Goal: Communication & Community: Connect with others

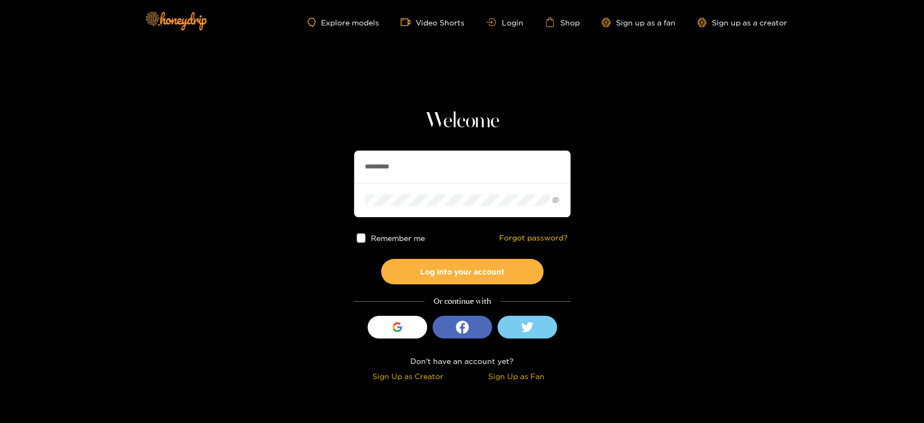
drag, startPoint x: 438, startPoint y: 161, endPoint x: 352, endPoint y: 147, distance: 87.3
click at [352, 147] on section "Welcome ********* Remember me Forgot password? Log into your account Or continu…" at bounding box center [462, 192] width 924 height 385
paste input "text"
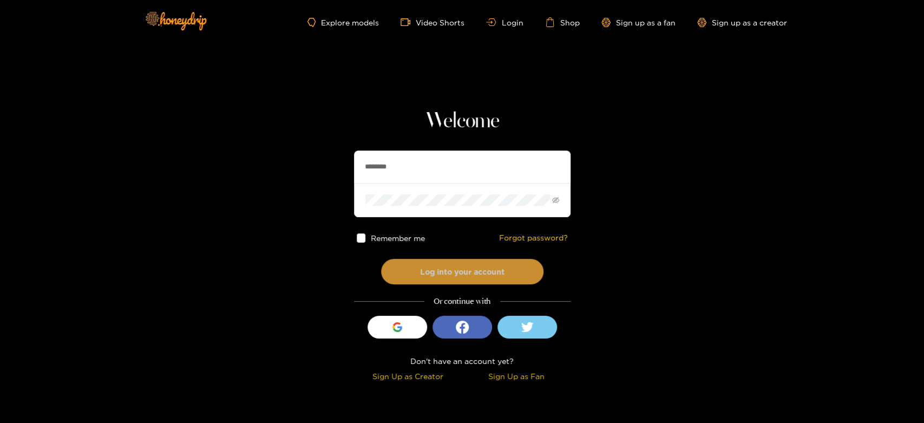
type input "********"
click at [468, 274] on button "Log into your account" at bounding box center [462, 271] width 162 height 25
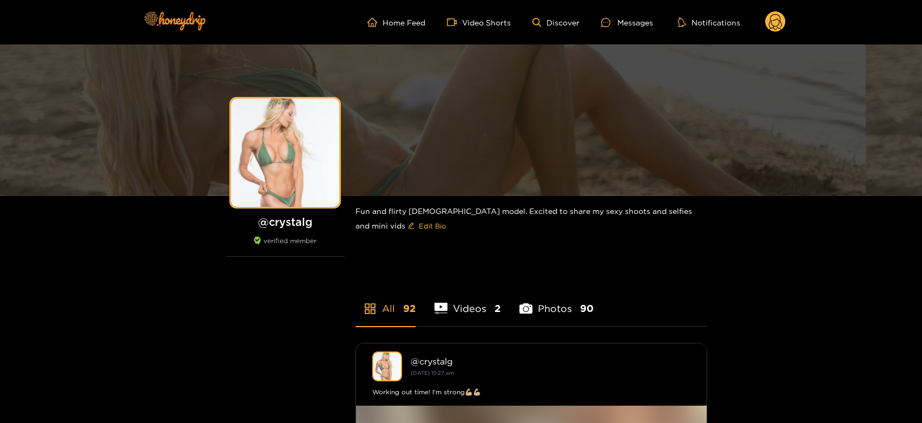
click at [616, 11] on ul "Home Feed Video Shorts Discover Messages Notifications" at bounding box center [576, 22] width 418 height 22
click at [613, 14] on ul "Home Feed Video Shorts Discover Messages Notifications" at bounding box center [576, 22] width 418 height 22
click at [614, 21] on div at bounding box center [609, 22] width 16 height 9
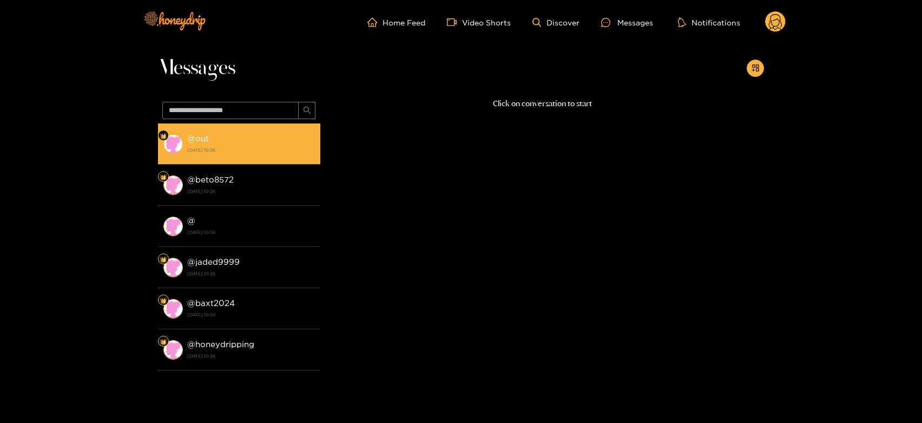
click at [260, 143] on div "@ out [DATE] 10:56" at bounding box center [251, 144] width 128 height 24
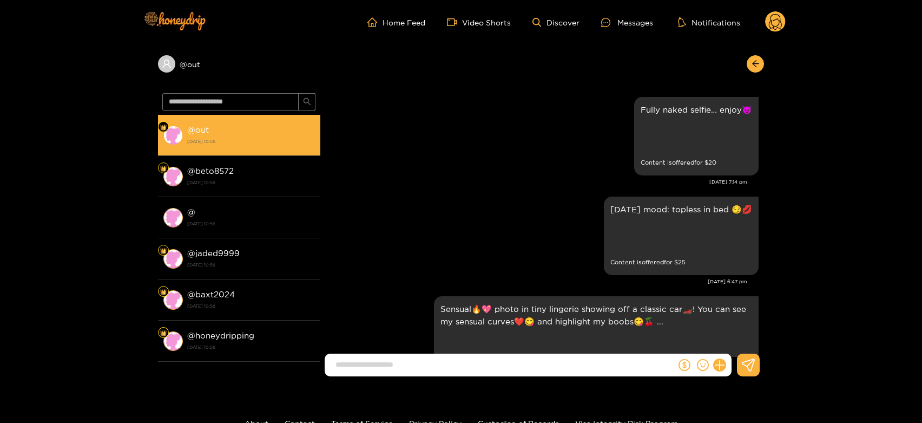
scroll to position [2268, 0]
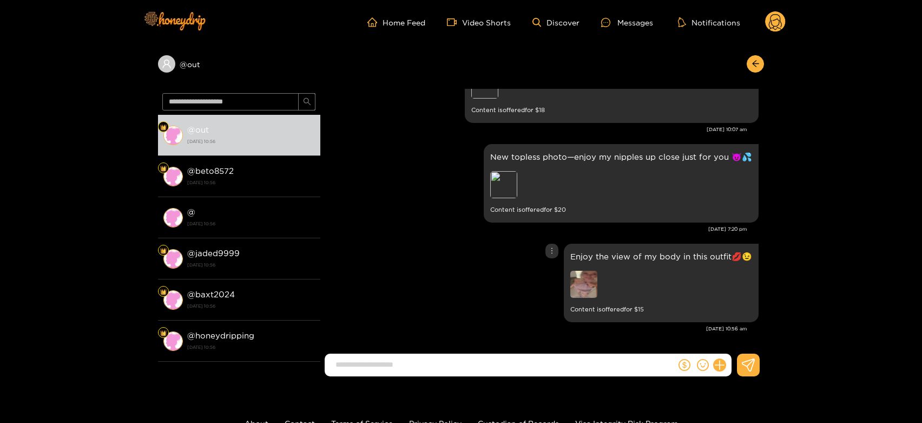
click at [588, 282] on img at bounding box center [583, 284] width 27 height 27
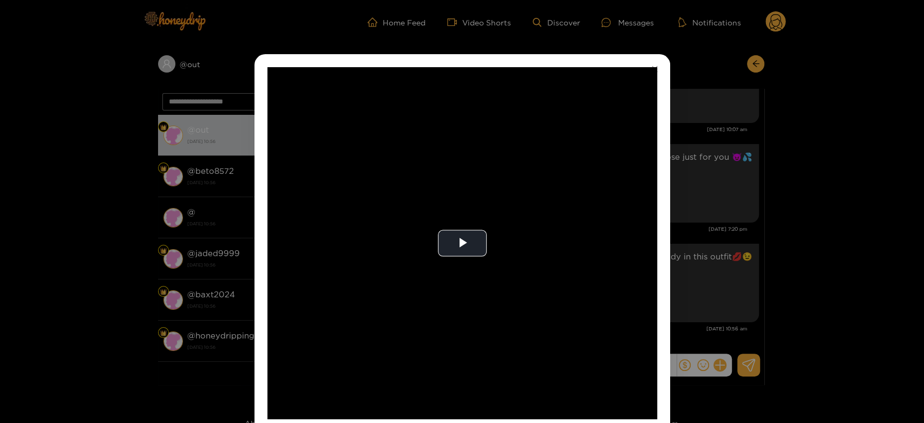
click at [588, 282] on video "Video Player" at bounding box center [462, 243] width 390 height 352
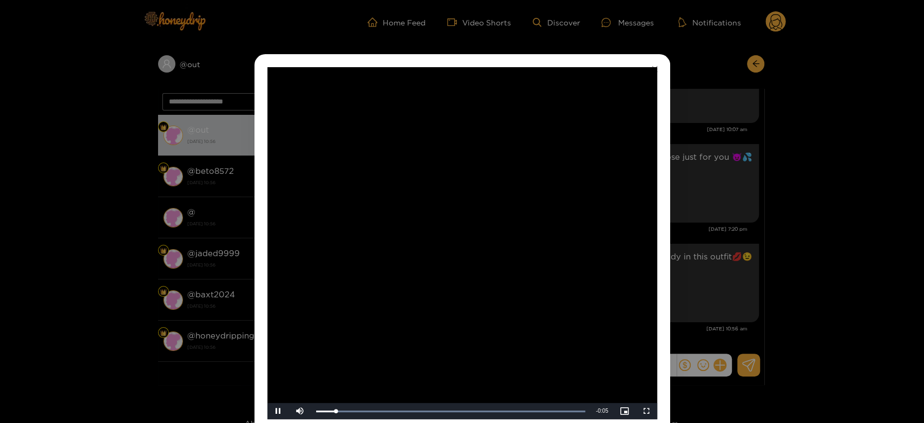
click at [588, 282] on video "Video Player" at bounding box center [462, 243] width 390 height 352
click at [713, 262] on div "**********" at bounding box center [462, 211] width 924 height 423
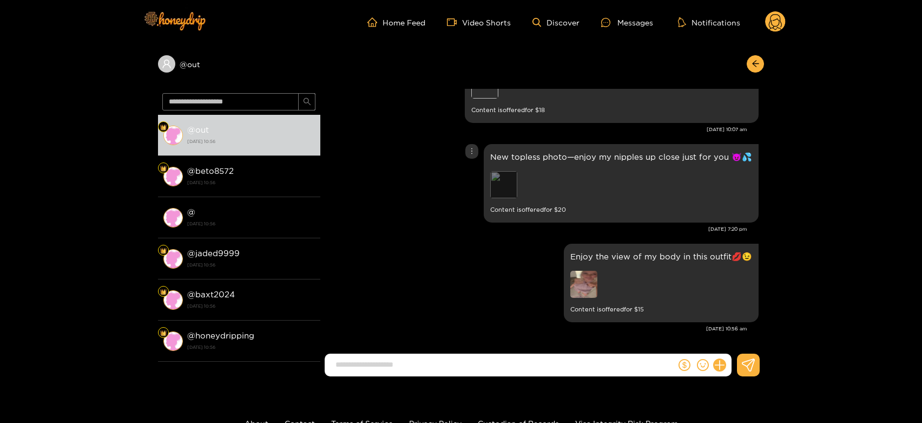
click at [493, 175] on div "Preview" at bounding box center [503, 184] width 27 height 27
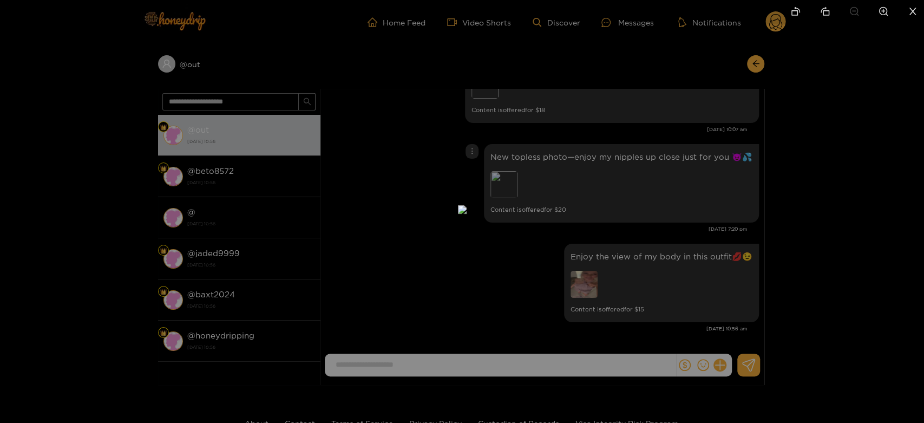
click at [641, 195] on div at bounding box center [462, 211] width 924 height 423
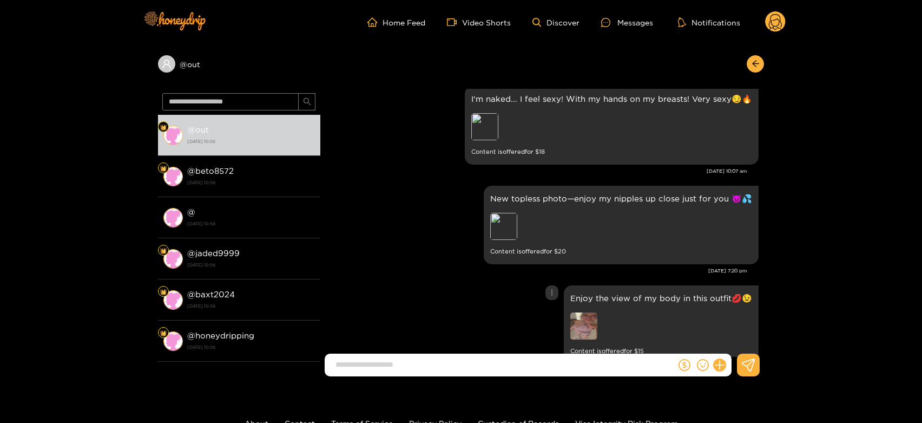
scroll to position [2208, 0]
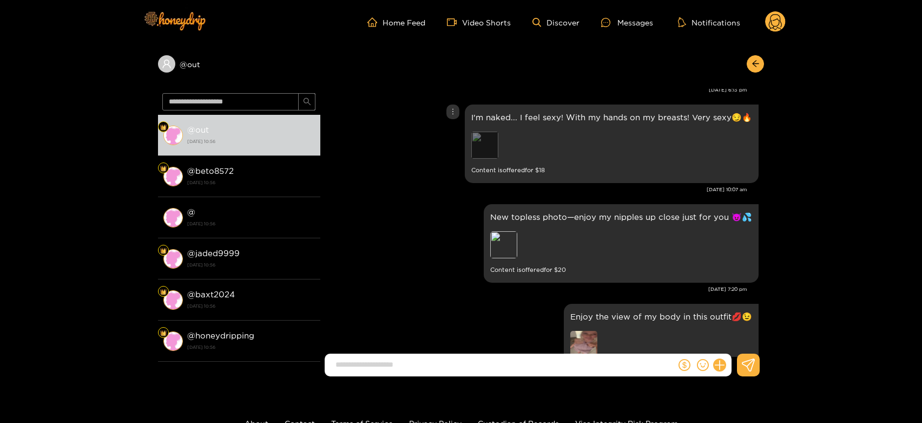
click at [492, 142] on div "Preview" at bounding box center [484, 145] width 27 height 27
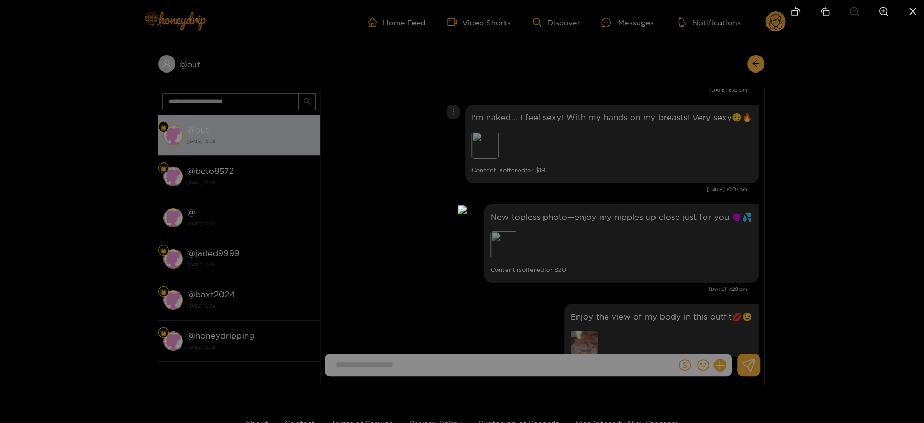
click at [743, 221] on div at bounding box center [462, 211] width 924 height 423
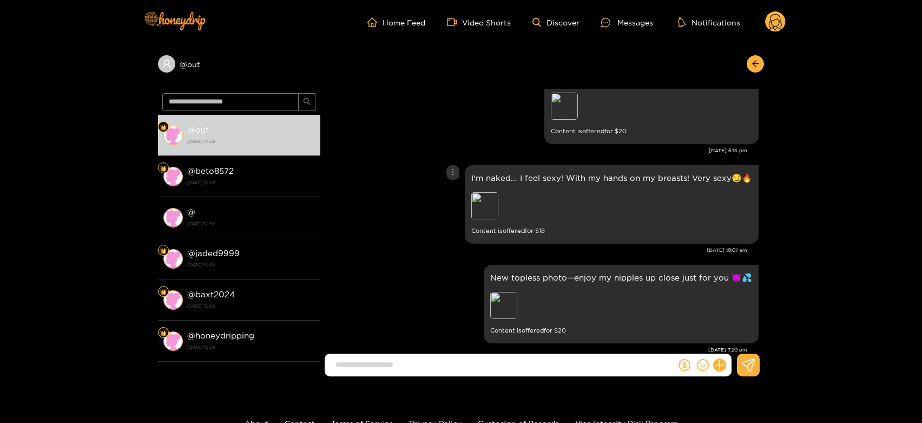
scroll to position [2087, 0]
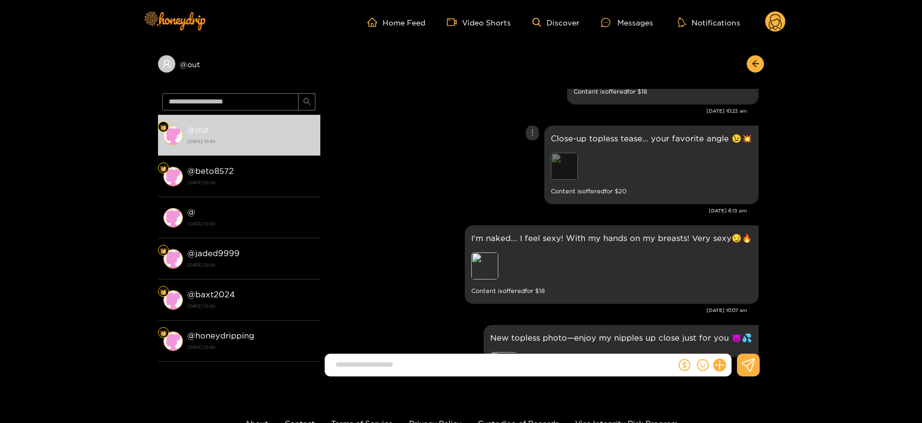
click at [561, 165] on div "Preview" at bounding box center [564, 166] width 27 height 27
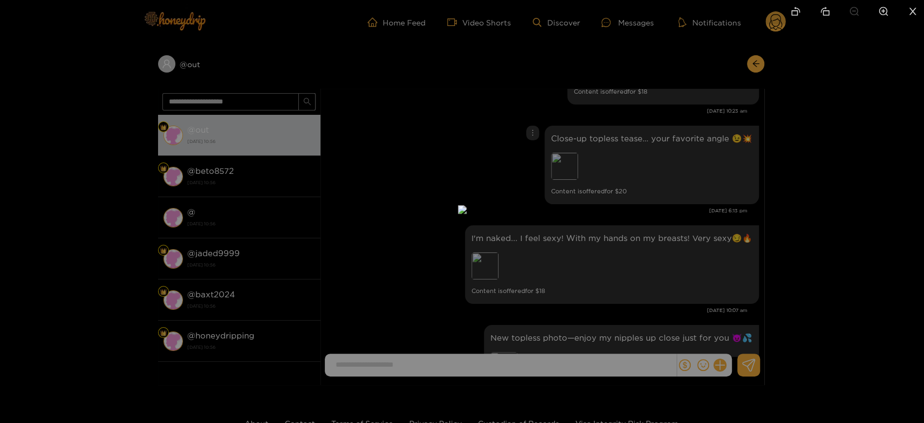
click at [613, 181] on div at bounding box center [462, 211] width 924 height 423
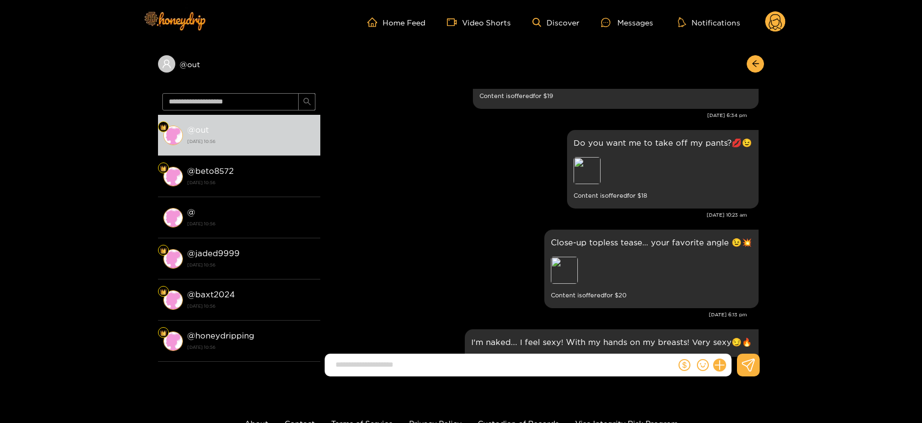
scroll to position [1967, 0]
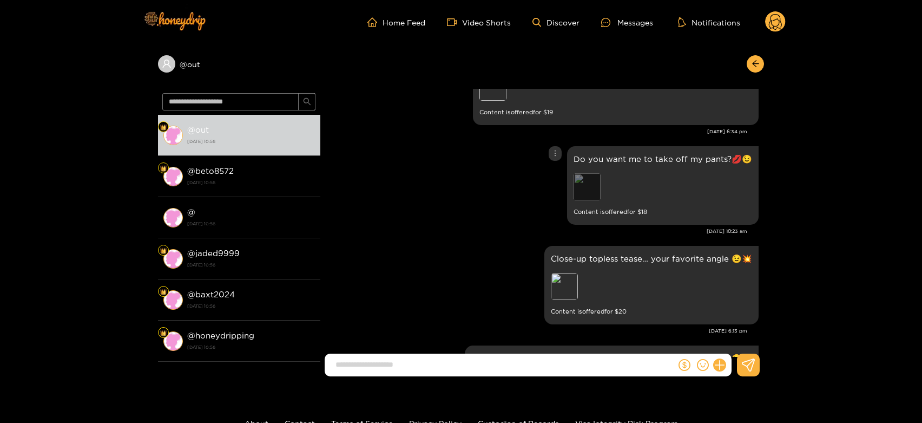
click at [585, 185] on div "Preview" at bounding box center [587, 186] width 27 height 27
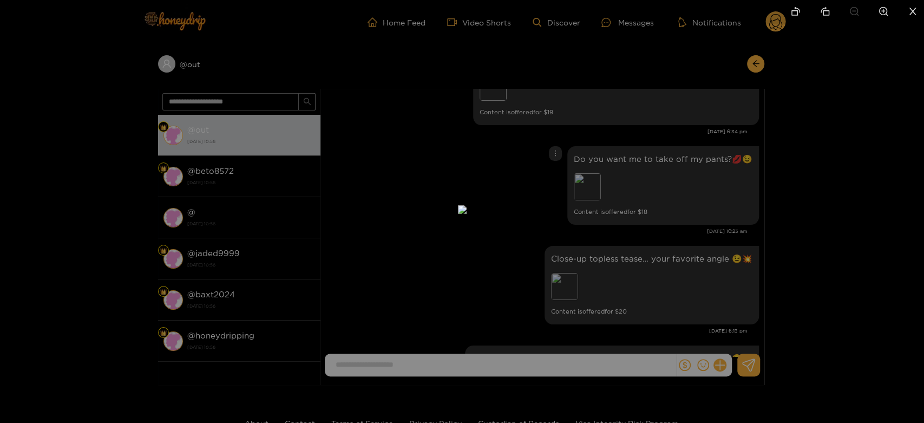
click at [632, 191] on div at bounding box center [462, 211] width 924 height 423
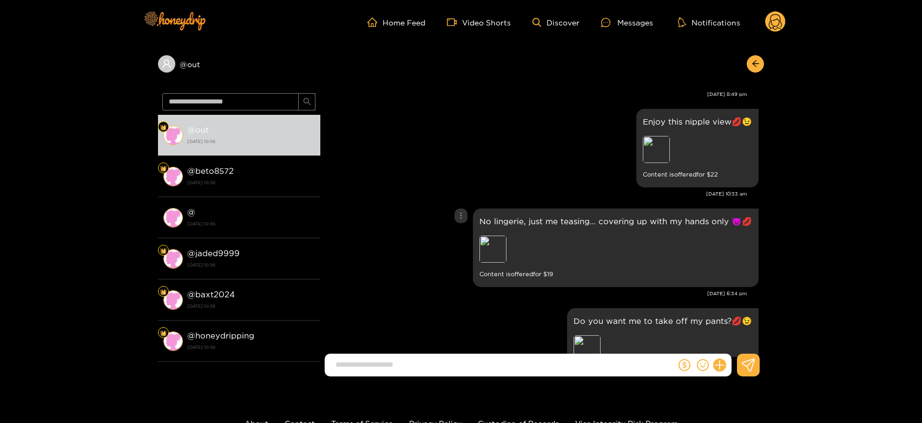
scroll to position [1787, 0]
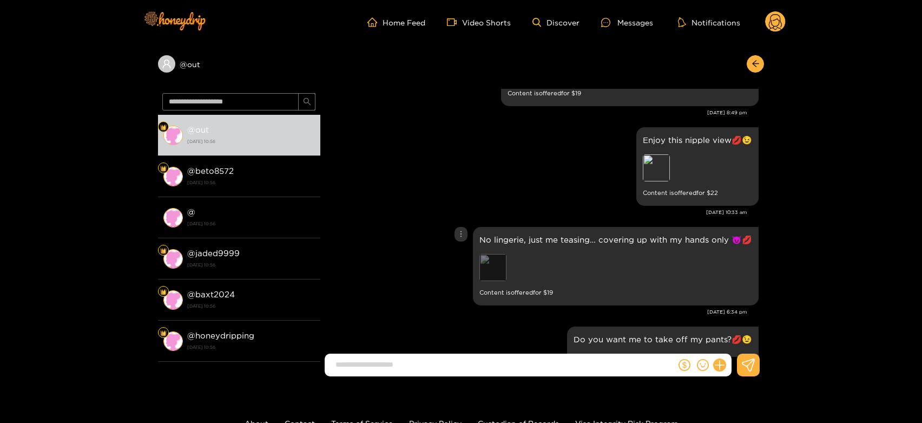
click at [483, 261] on div "Preview" at bounding box center [492, 267] width 27 height 27
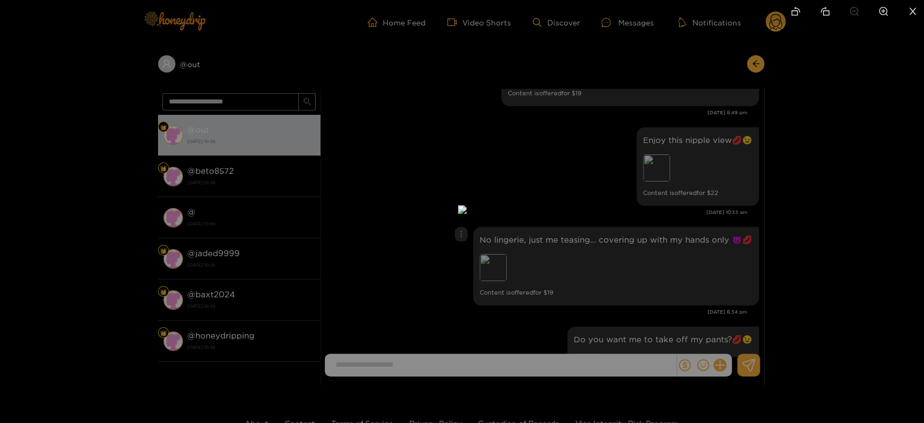
click at [584, 259] on div at bounding box center [462, 211] width 924 height 423
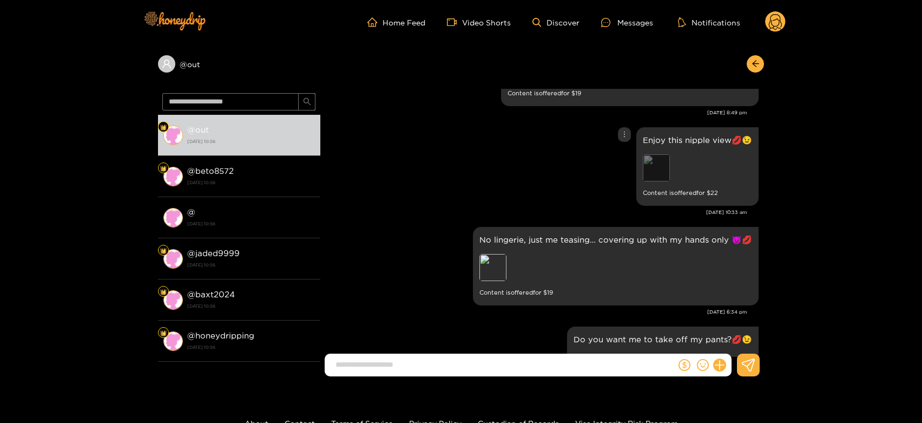
click at [653, 165] on div "Preview" at bounding box center [656, 167] width 27 height 27
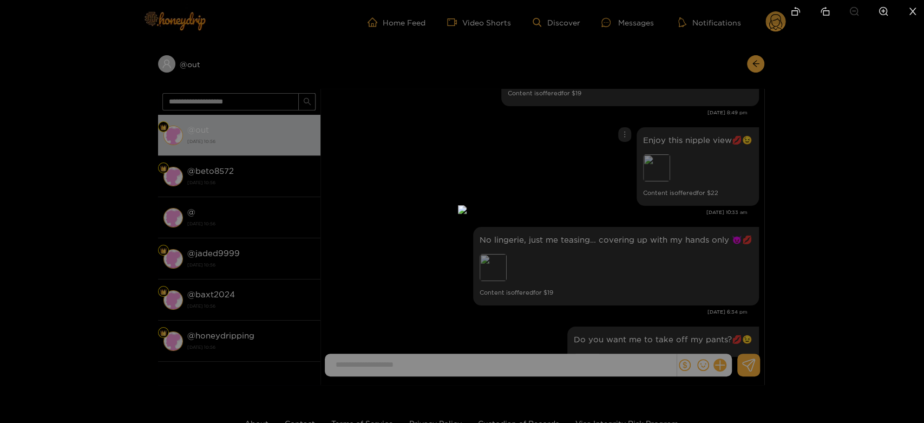
click at [660, 211] on div at bounding box center [462, 211] width 924 height 423
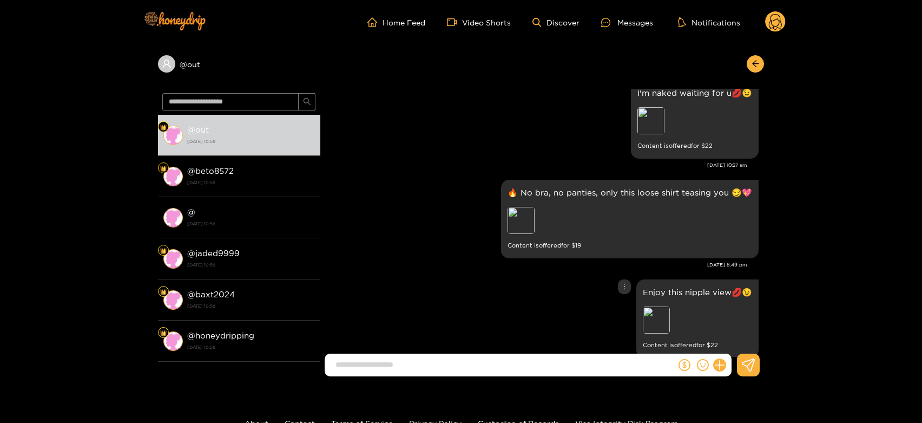
scroll to position [1606, 0]
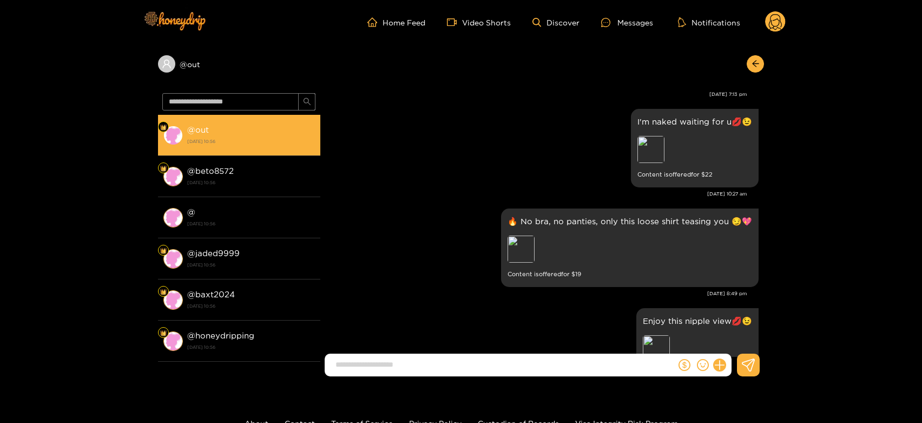
drag, startPoint x: 267, startPoint y: 168, endPoint x: 277, endPoint y: 139, distance: 30.8
click at [264, 168] on div "@ beto8572 [DATE] 10:56" at bounding box center [251, 176] width 128 height 24
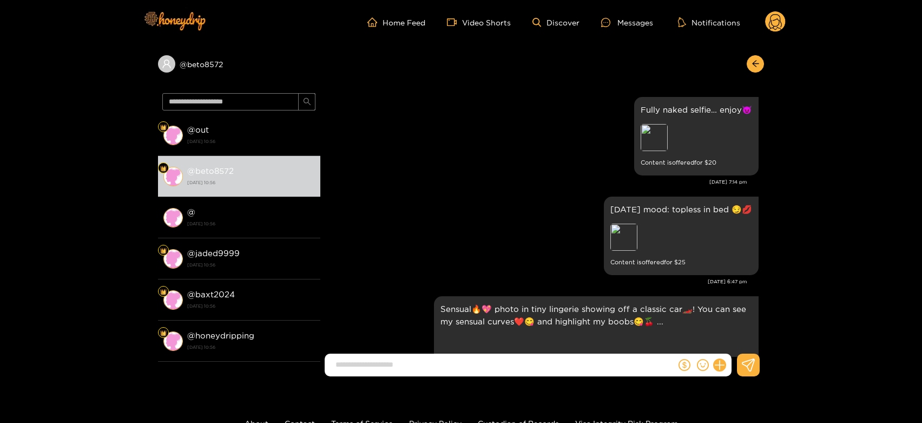
scroll to position [2268, 0]
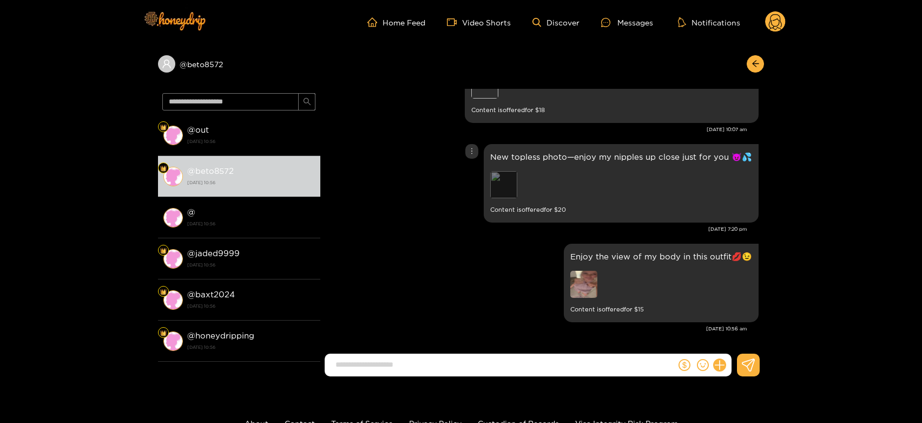
click at [498, 187] on div "Preview" at bounding box center [503, 184] width 27 height 27
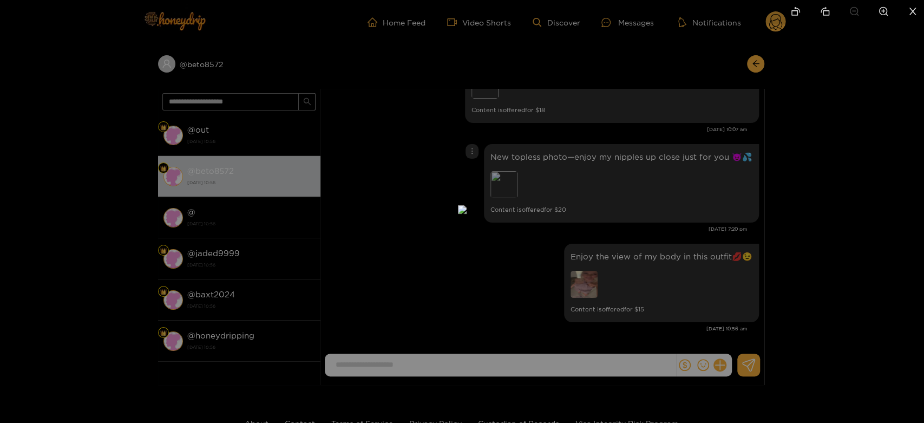
click at [615, 202] on div at bounding box center [462, 211] width 924 height 423
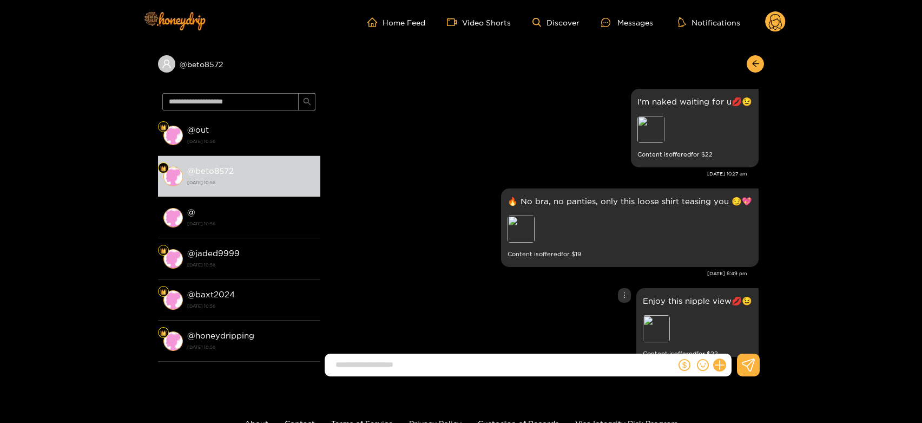
scroll to position [1606, 0]
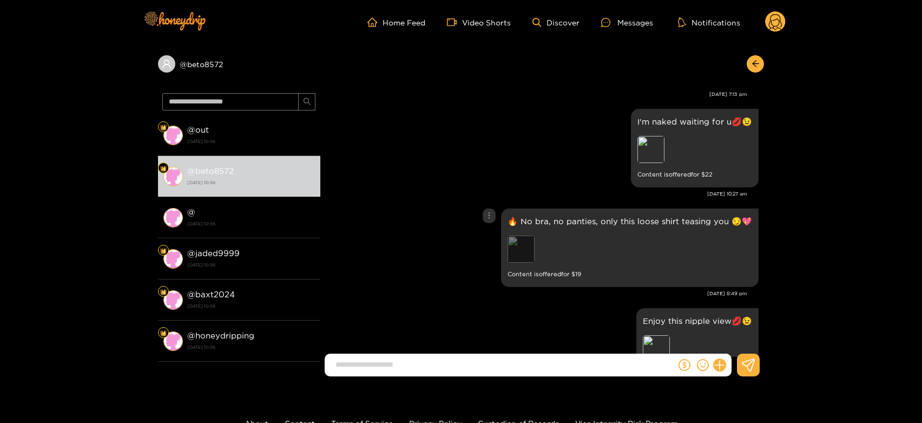
click at [521, 243] on div "Preview" at bounding box center [521, 248] width 27 height 27
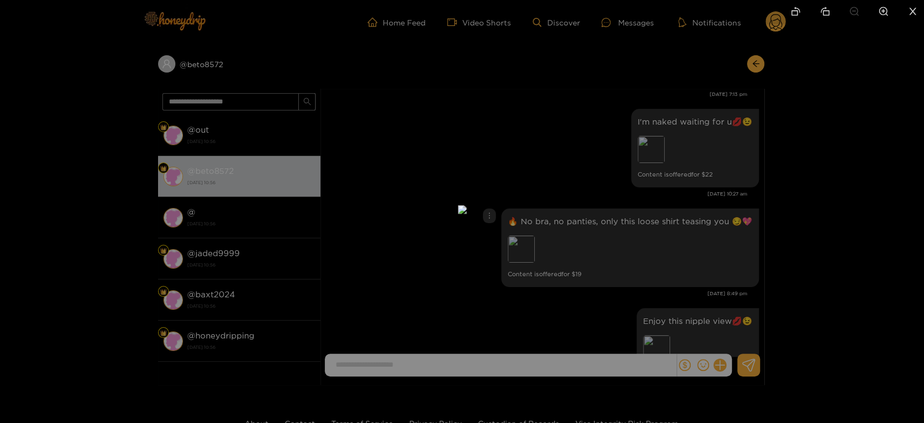
click at [654, 236] on div at bounding box center [462, 211] width 924 height 423
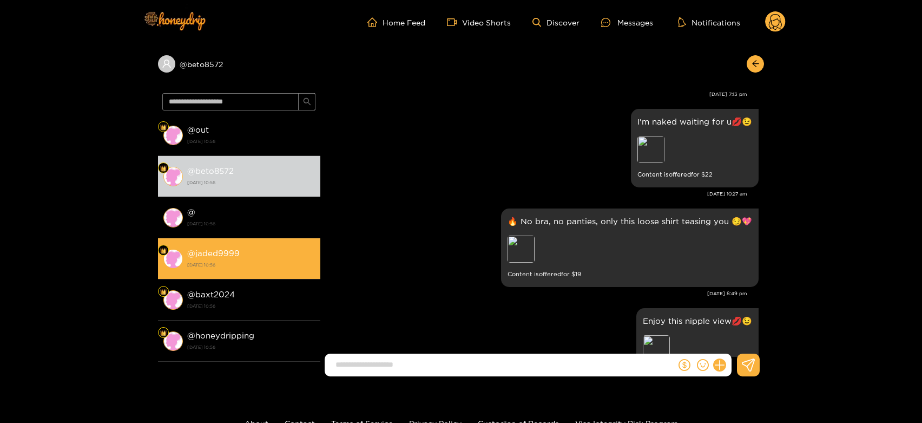
click at [253, 242] on li "@ jaded9999 [DATE] 10:56" at bounding box center [239, 258] width 162 height 41
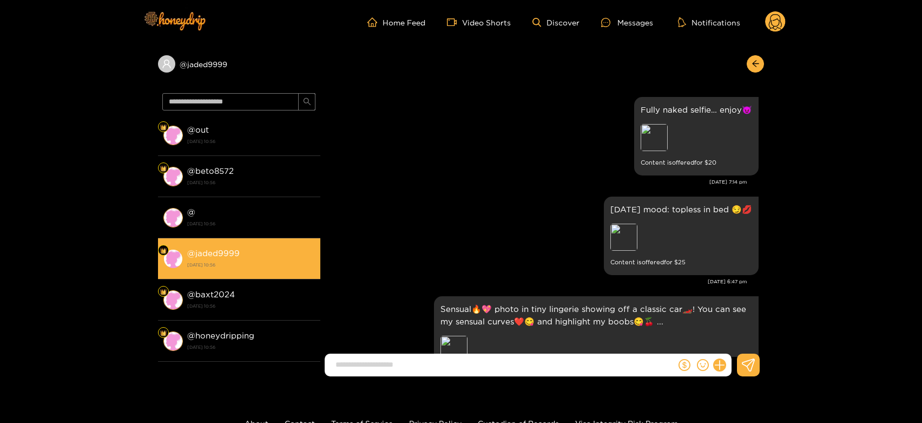
scroll to position [2268, 0]
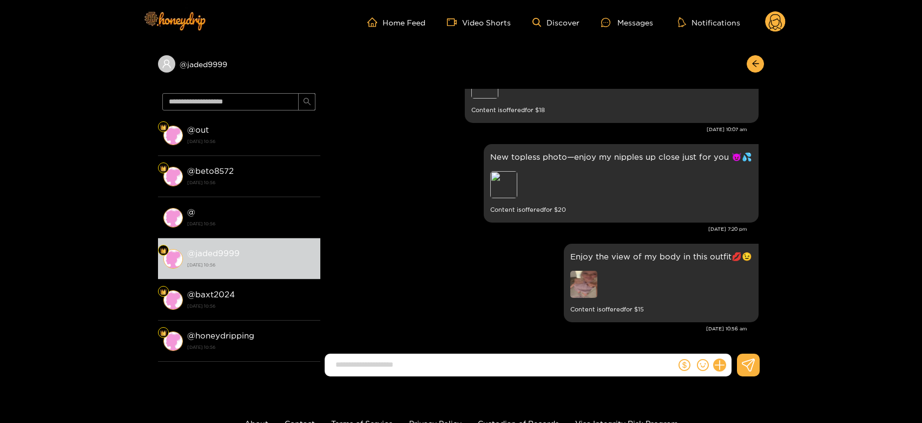
click at [773, 32] on icon at bounding box center [775, 22] width 21 height 22
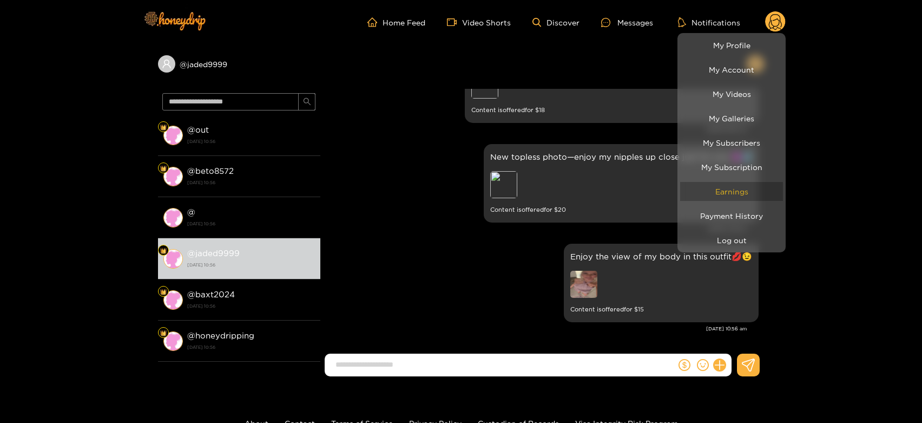
click at [747, 190] on link "Earnings" at bounding box center [731, 191] width 103 height 19
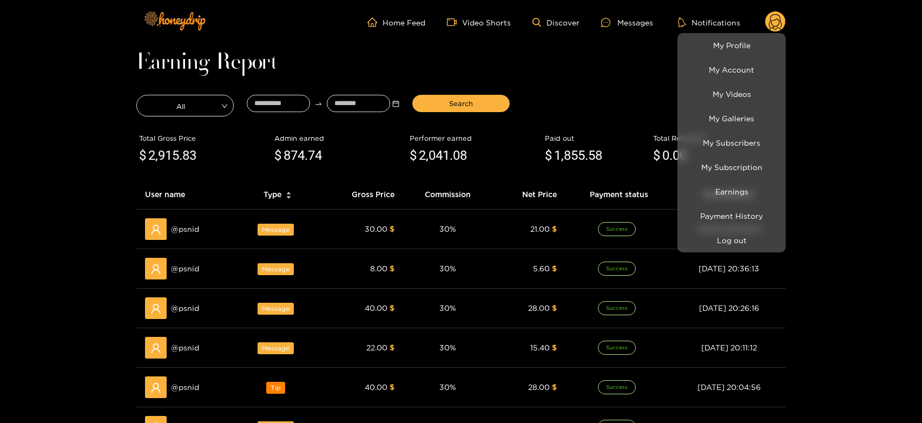
click at [159, 278] on div at bounding box center [461, 211] width 922 height 423
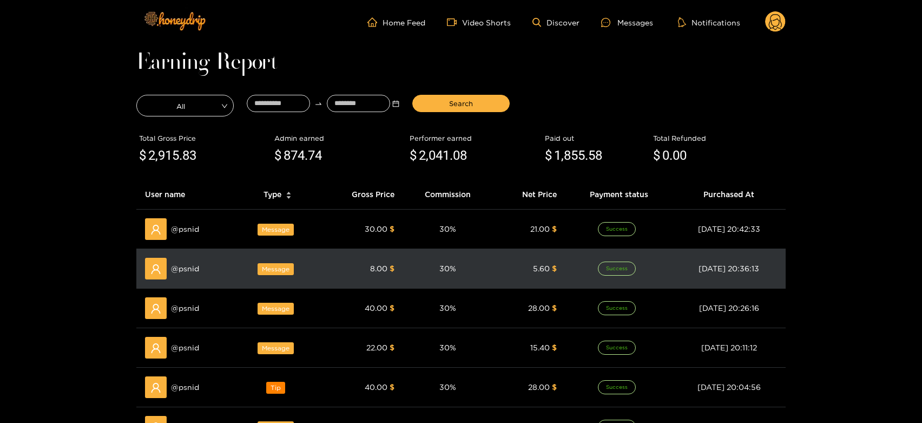
click at [186, 274] on span "@ psnid" at bounding box center [185, 268] width 28 height 12
copy span "psnid"
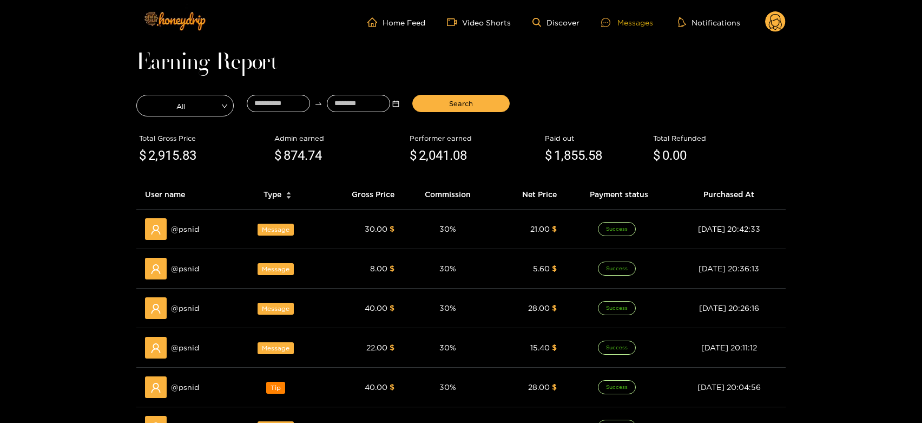
click at [614, 18] on div at bounding box center [609, 22] width 16 height 9
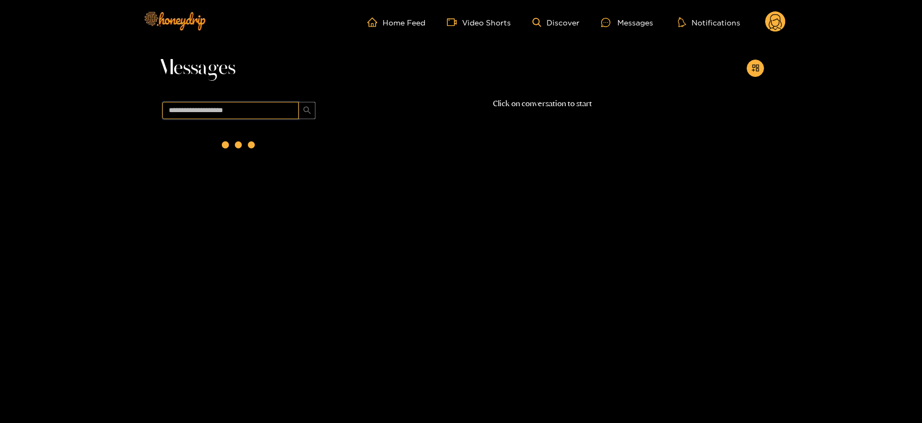
click at [253, 112] on input "text" at bounding box center [230, 110] width 136 height 17
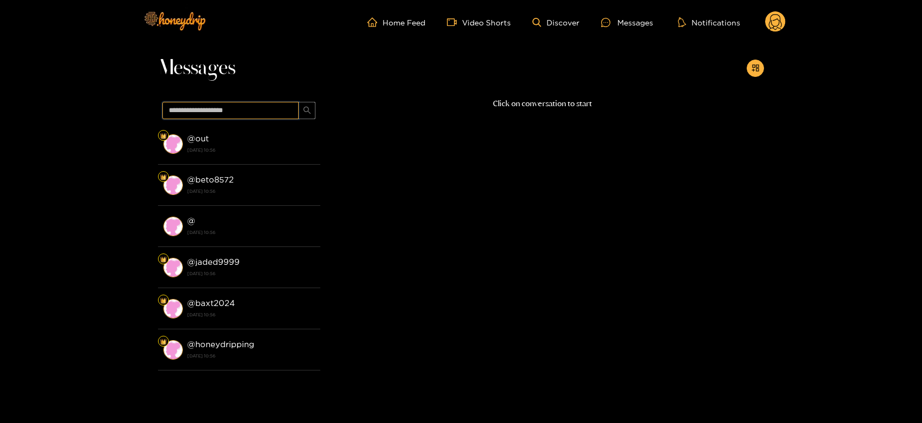
paste input "*****"
type input "*****"
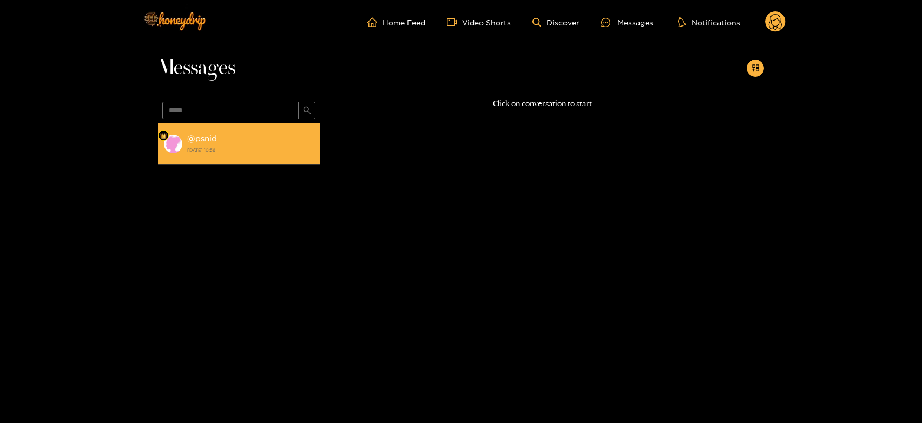
click at [261, 139] on div "@ psnid [DATE] 10:56" at bounding box center [251, 144] width 128 height 24
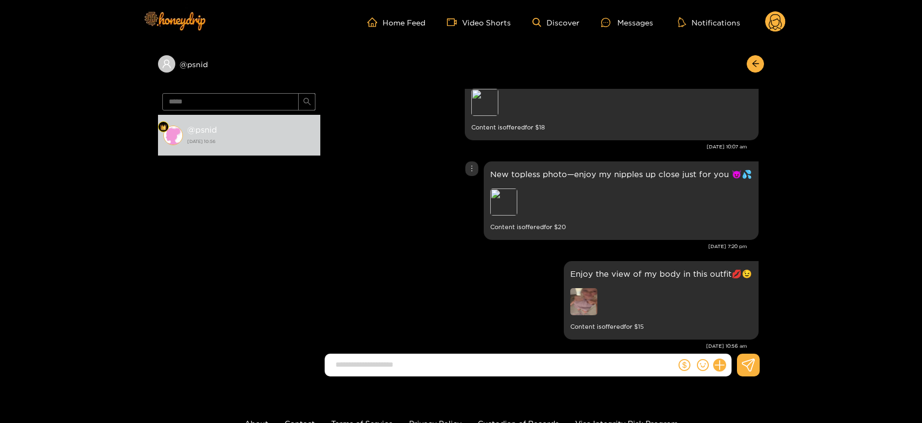
scroll to position [1347, 0]
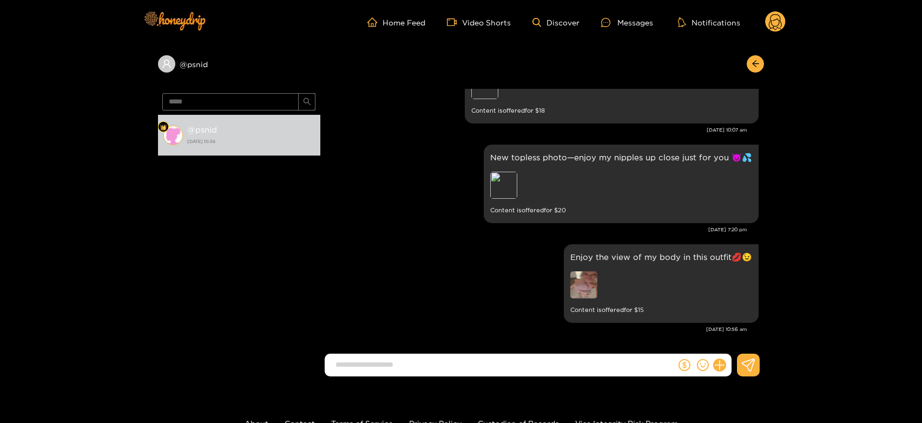
drag, startPoint x: 760, startPoint y: 14, endPoint x: 766, endPoint y: 16, distance: 6.3
click at [764, 16] on ul "Home Feed Video Shorts Discover Messages Notifications" at bounding box center [576, 22] width 418 height 22
click at [770, 17] on circle at bounding box center [775, 21] width 21 height 21
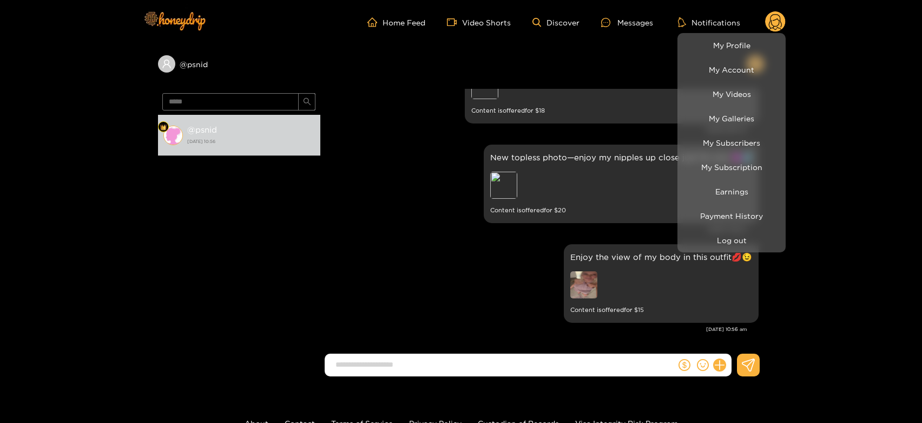
click at [476, 272] on div at bounding box center [461, 211] width 922 height 423
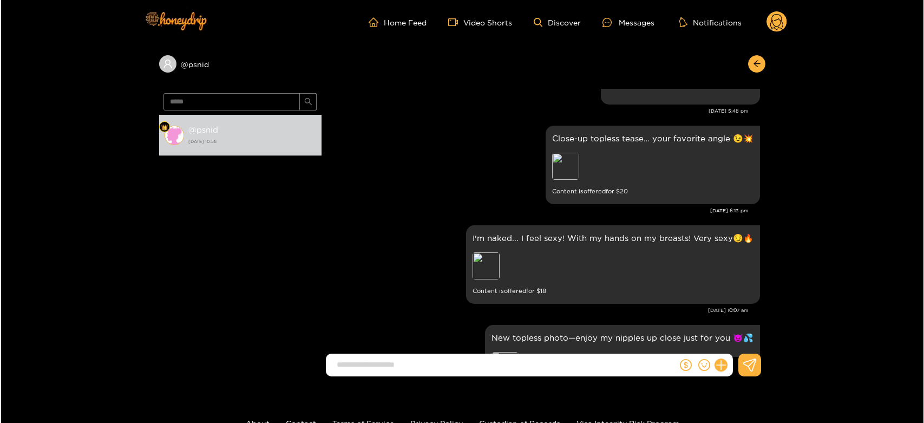
scroll to position [1107, 0]
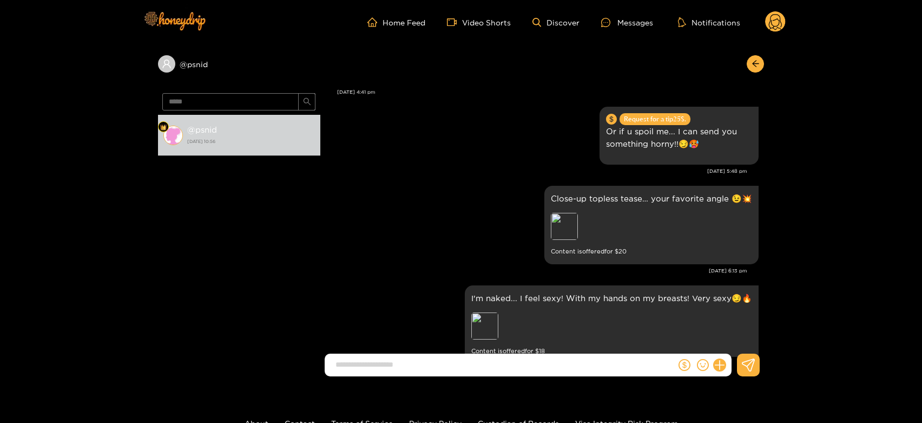
click at [767, 24] on circle at bounding box center [775, 21] width 21 height 21
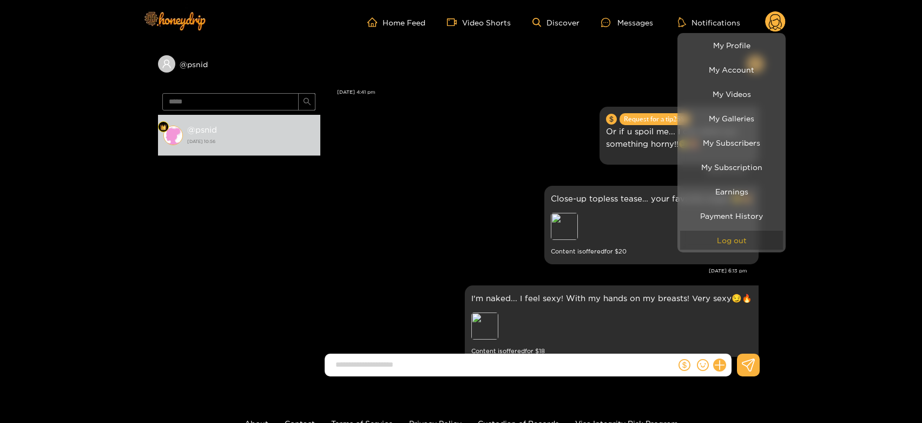
click at [713, 247] on button "Log out" at bounding box center [731, 240] width 103 height 19
